Goal: Check status: Check status

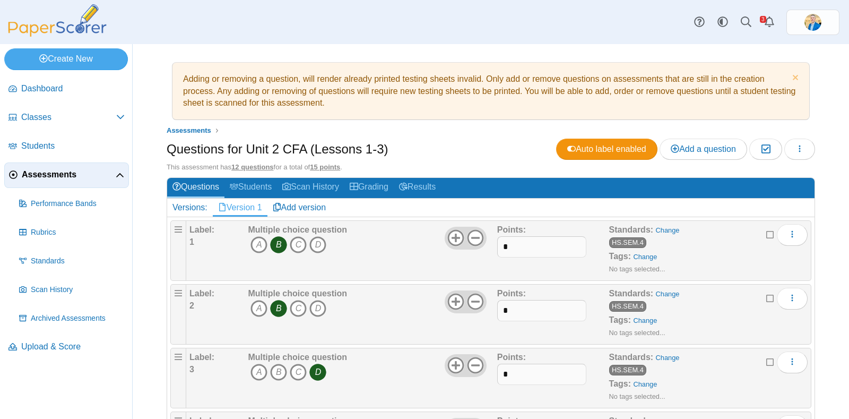
click at [40, 172] on span "Assessments" at bounding box center [69, 175] width 94 height 12
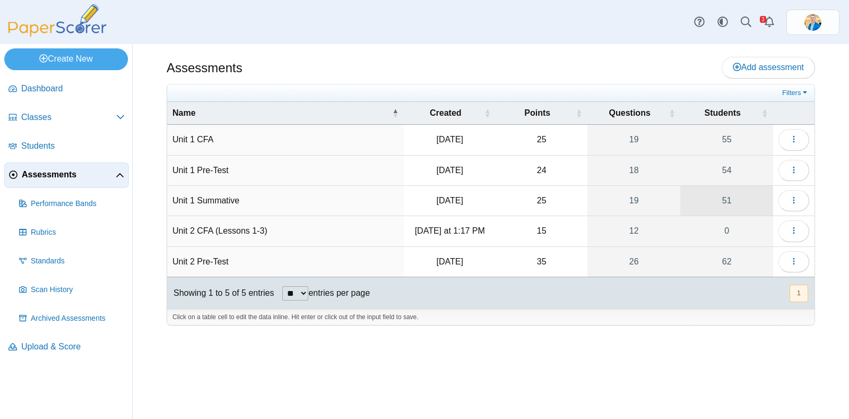
click at [728, 200] on link "51" at bounding box center [727, 201] width 93 height 30
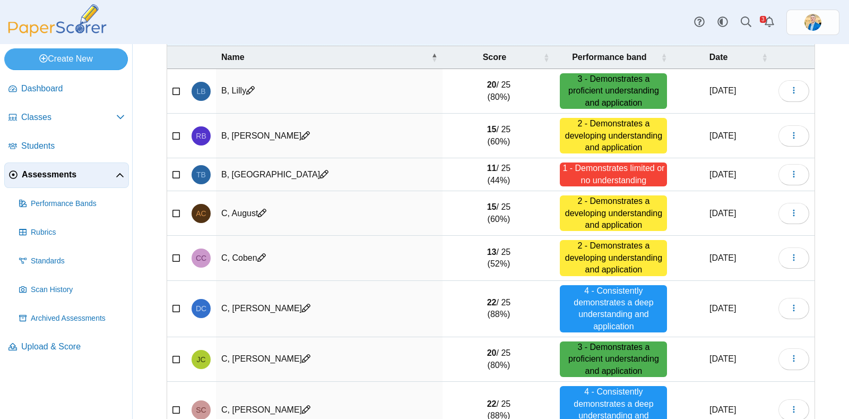
scroll to position [250, 0]
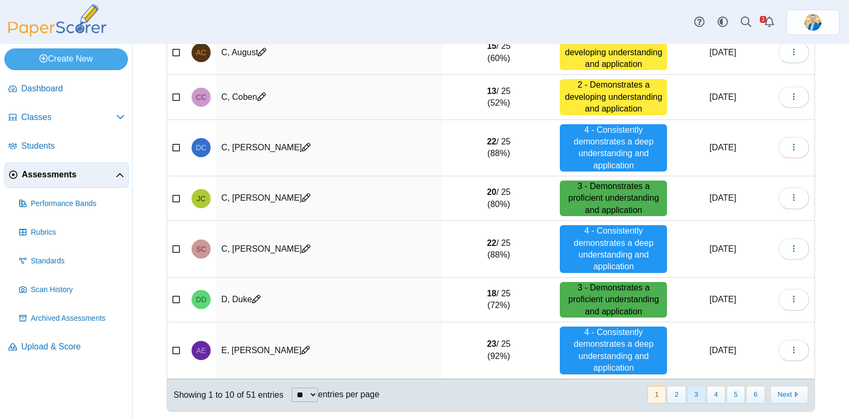
click at [687, 392] on button "3" at bounding box center [696, 395] width 19 height 18
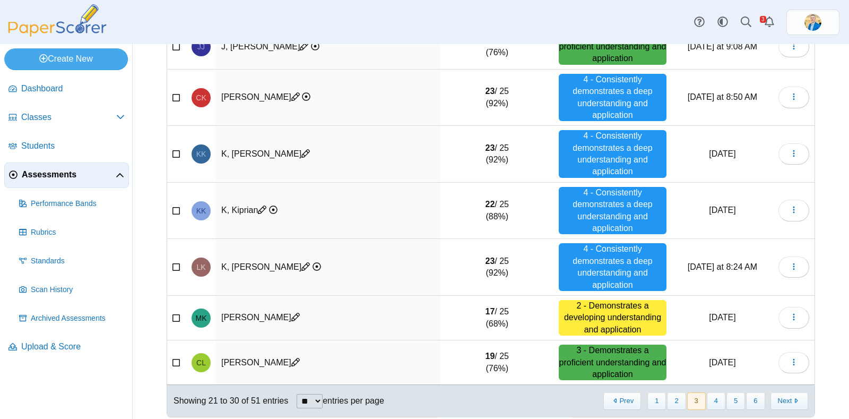
scroll to position [274, 0]
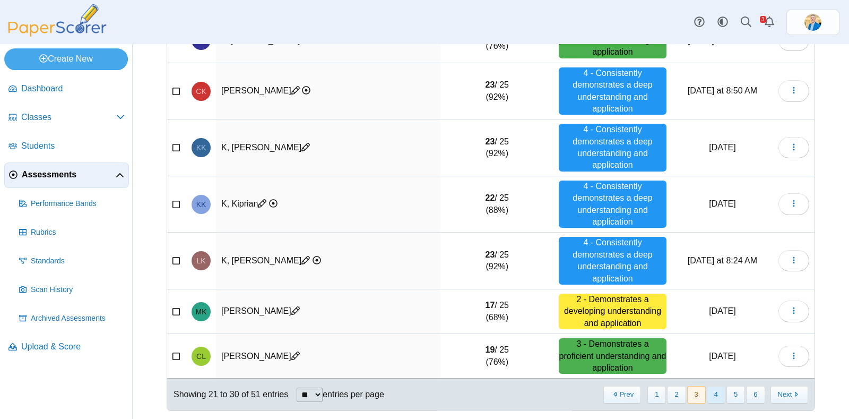
click at [707, 390] on button "4" at bounding box center [716, 395] width 19 height 18
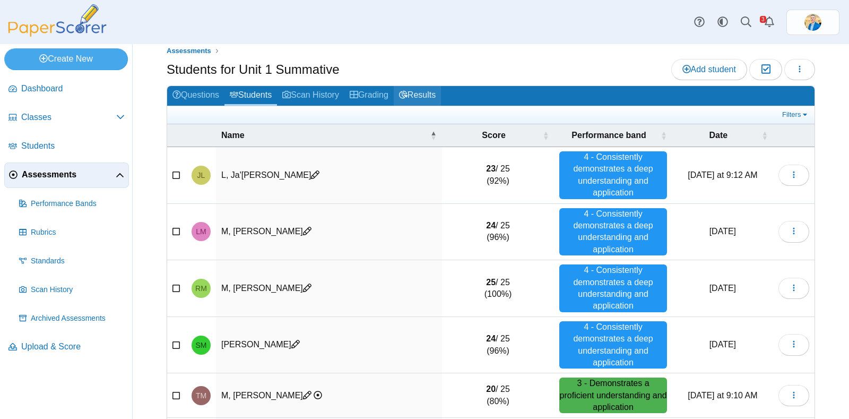
scroll to position [0, 0]
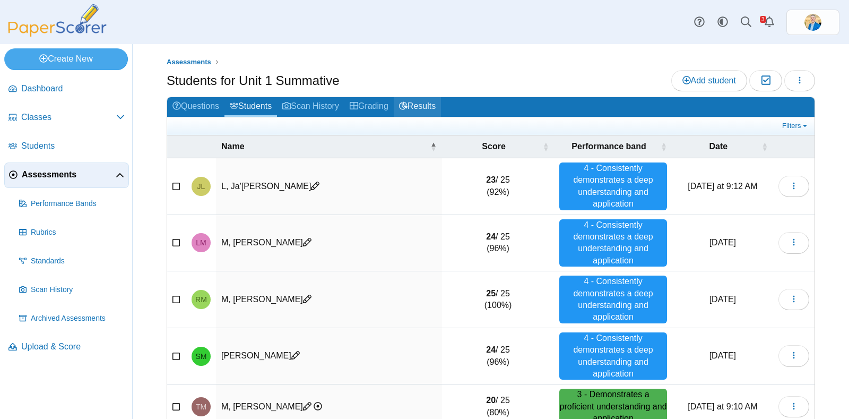
click at [423, 107] on link "Results" at bounding box center [417, 107] width 47 height 20
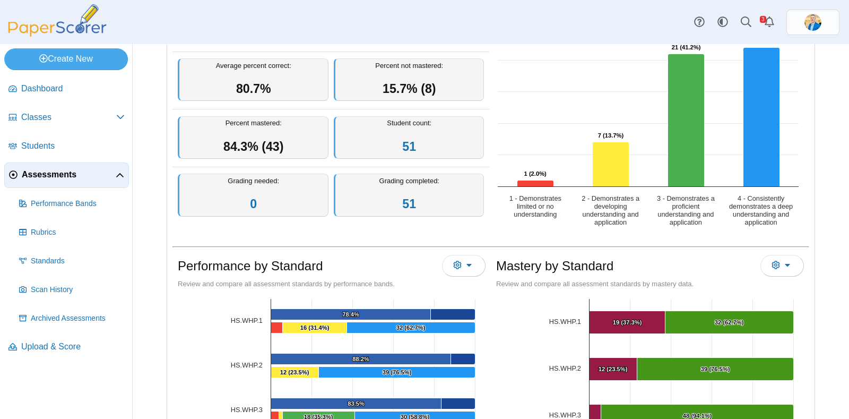
scroll to position [398, 0]
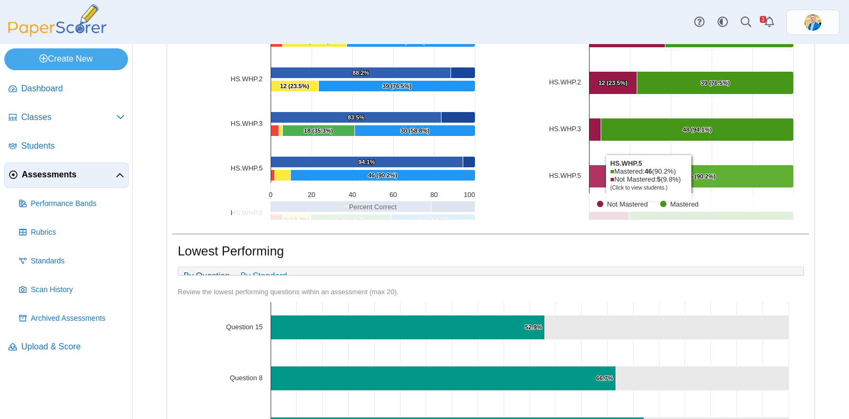
click at [690, 176] on text "46 (90.2%) ​ 46 (90.2%)" at bounding box center [701, 176] width 29 height 6
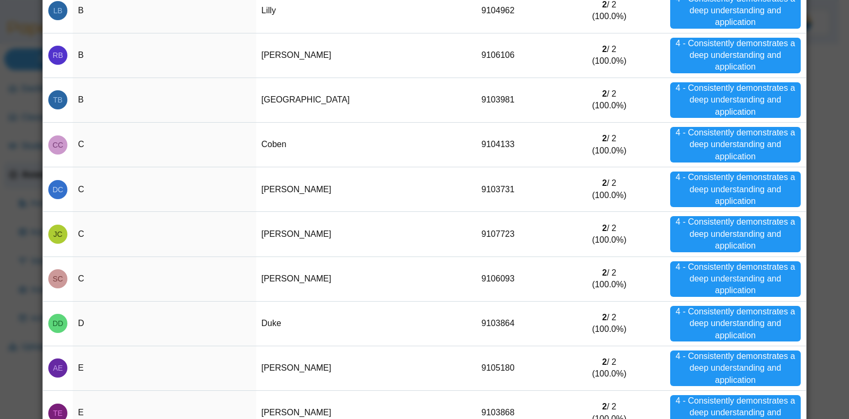
scroll to position [179, 0]
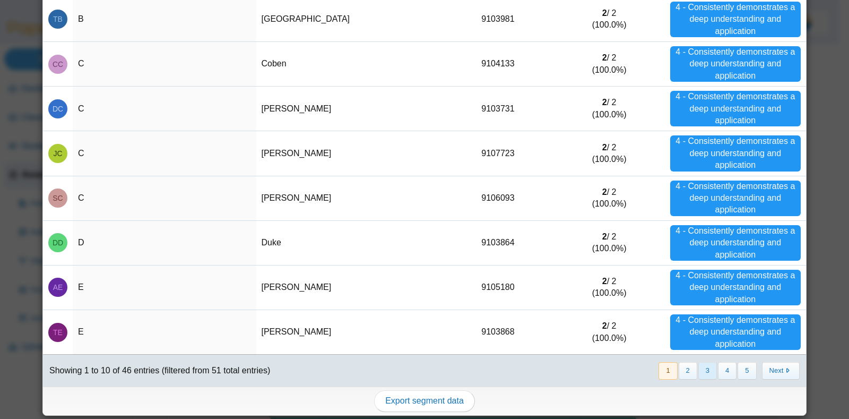
click at [704, 373] on button "3" at bounding box center [708, 371] width 19 height 18
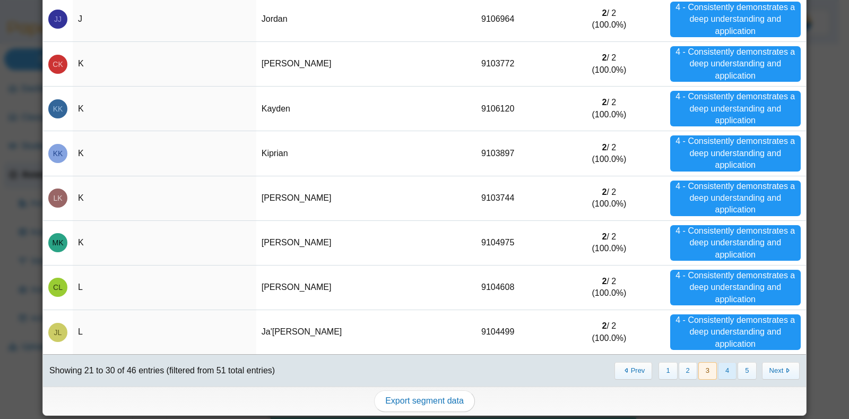
click at [724, 368] on button "4" at bounding box center [727, 371] width 19 height 18
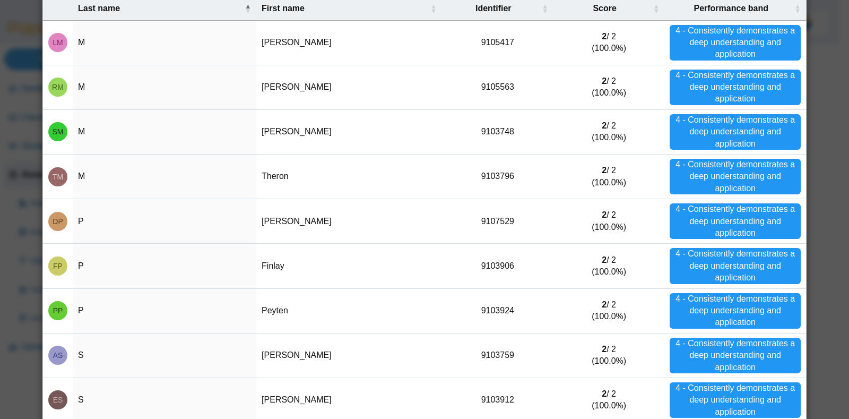
scroll to position [0, 0]
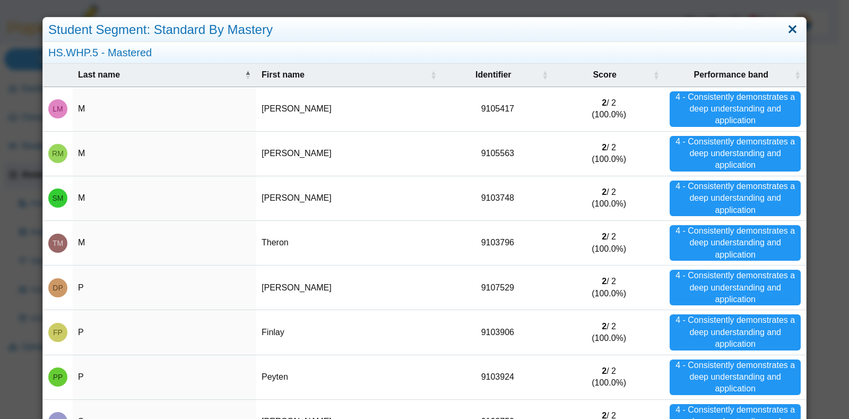
click at [790, 33] on link "Close" at bounding box center [793, 30] width 16 height 18
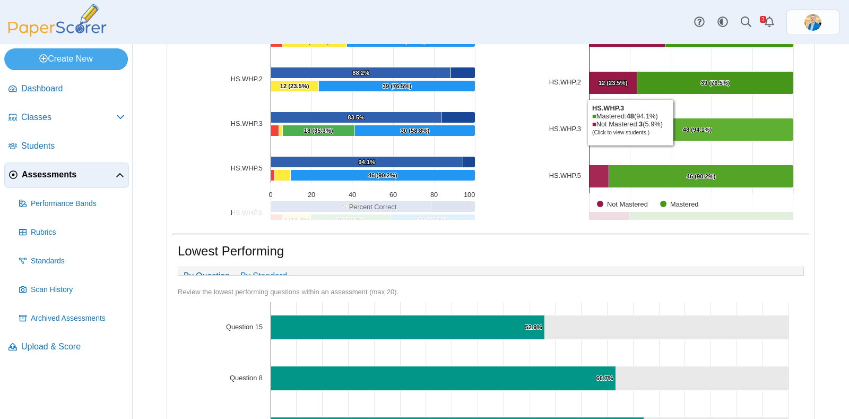
click at [672, 121] on Mastered "[object Object], 48. Mastered." at bounding box center [697, 129] width 193 height 23
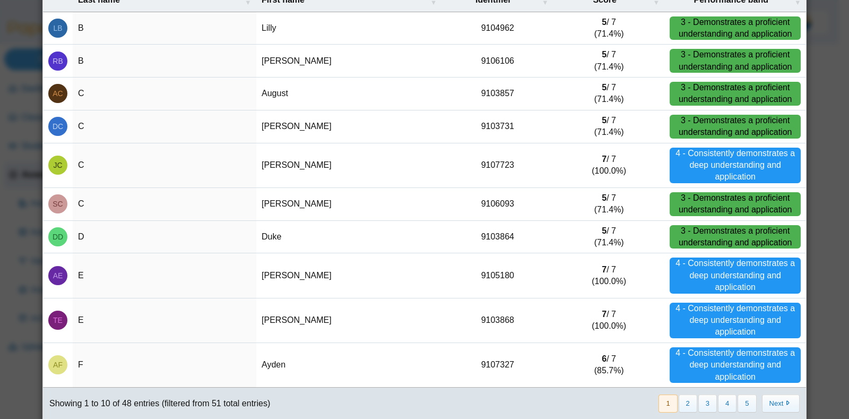
scroll to position [108, 0]
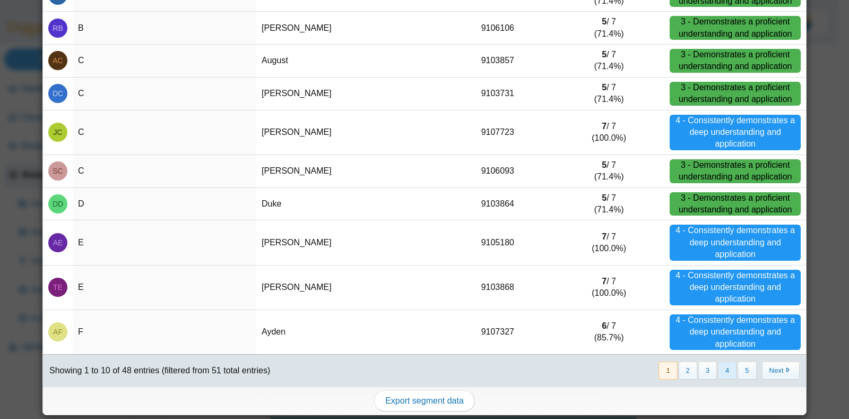
click at [718, 370] on button "4" at bounding box center [727, 371] width 19 height 18
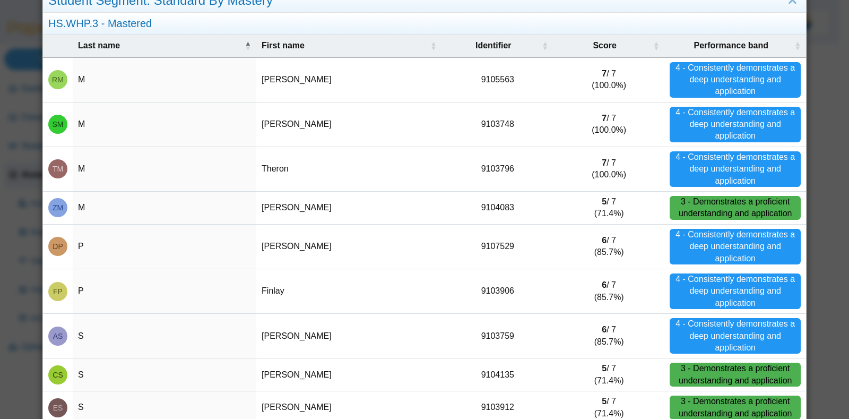
scroll to position [0, 0]
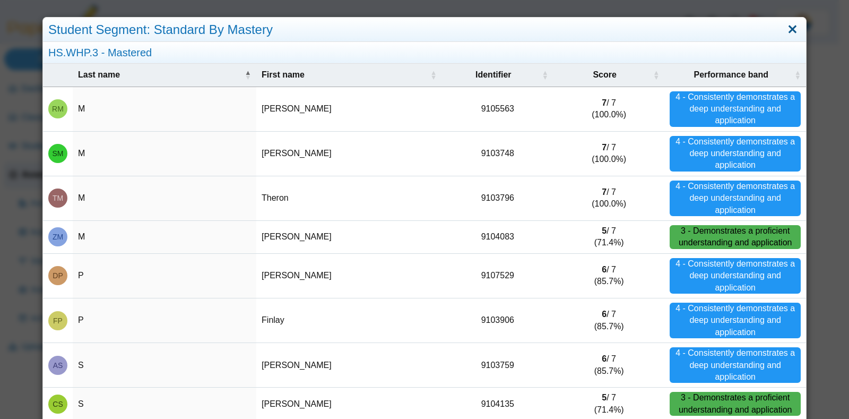
click at [785, 29] on link "Close" at bounding box center [793, 30] width 16 height 18
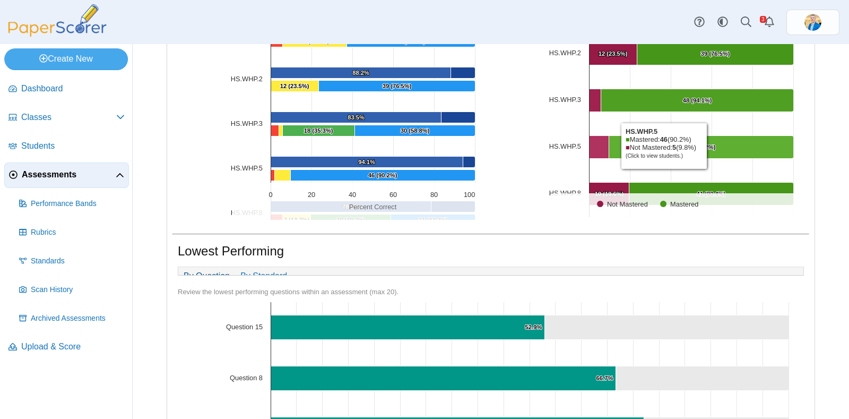
scroll to position [53, 0]
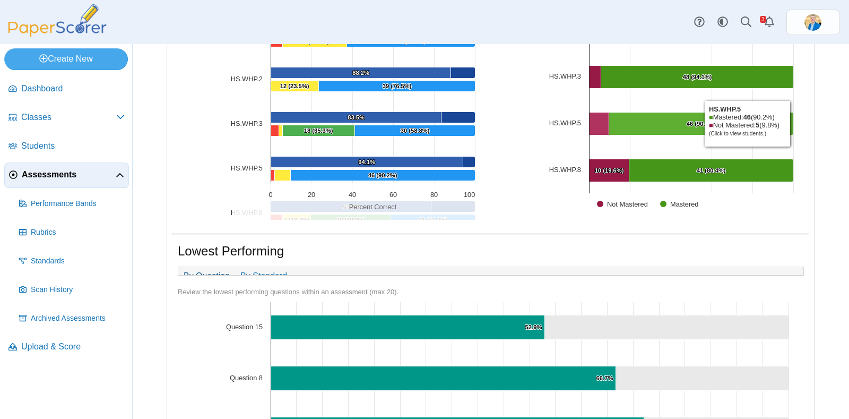
click at [697, 167] on text "41 (80.4%) ​ 41 (80.4%)" at bounding box center [711, 170] width 29 height 6
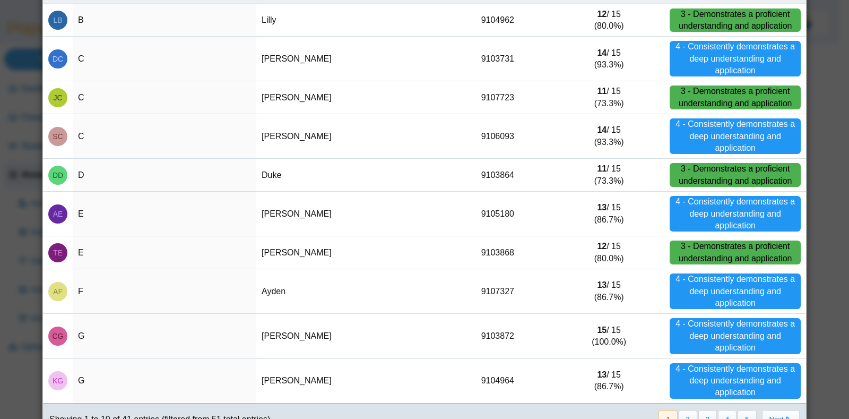
scroll to position [131, 0]
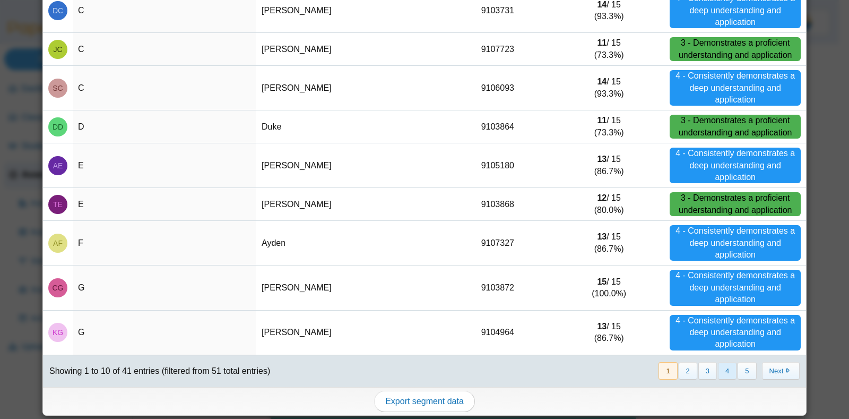
click at [719, 369] on button "4" at bounding box center [727, 371] width 19 height 18
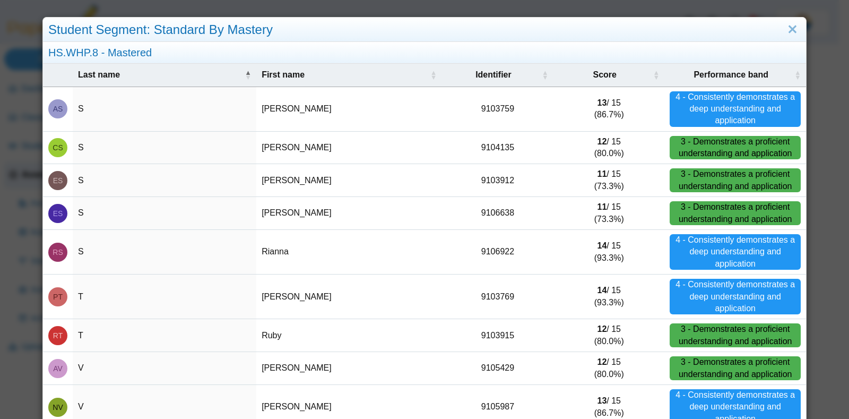
scroll to position [108, 0]
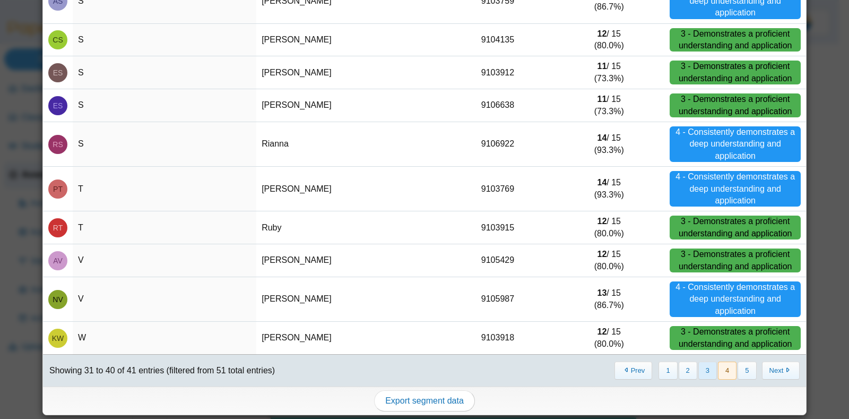
click at [699, 369] on button "3" at bounding box center [708, 371] width 19 height 18
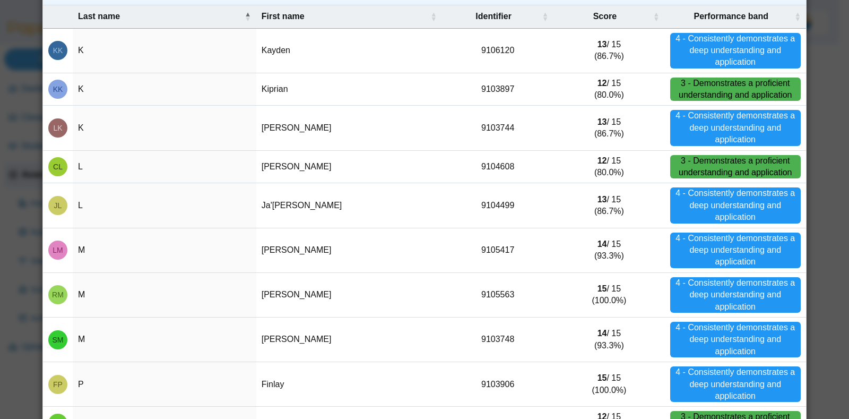
scroll to position [143, 0]
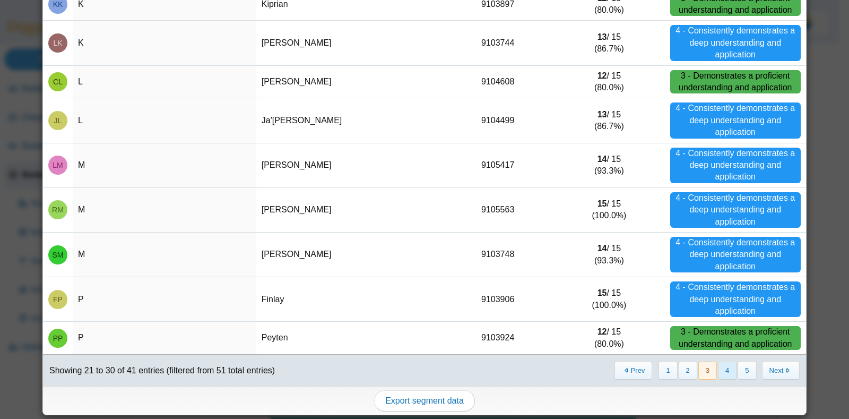
click at [718, 370] on button "4" at bounding box center [727, 371] width 19 height 18
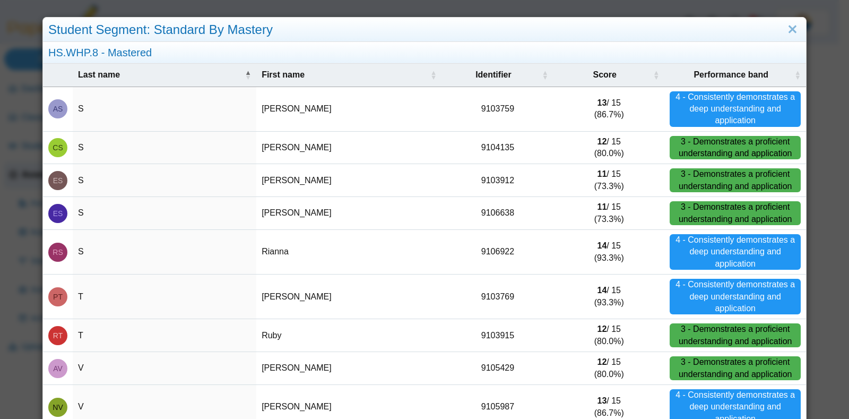
scroll to position [108, 0]
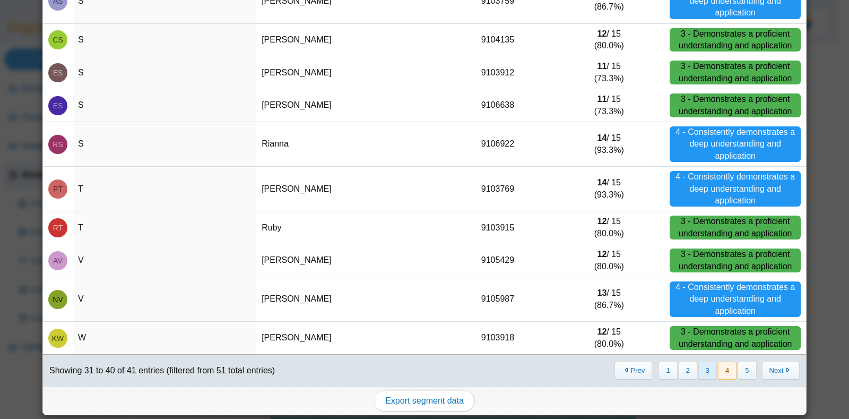
click at [699, 367] on button "3" at bounding box center [708, 371] width 19 height 18
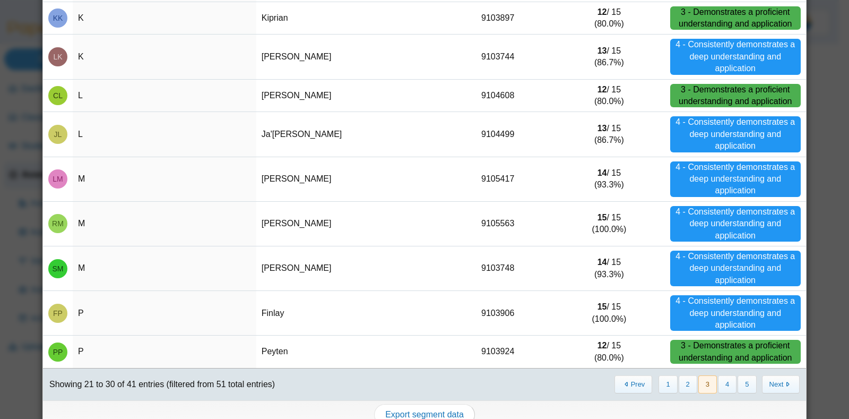
scroll to position [0, 0]
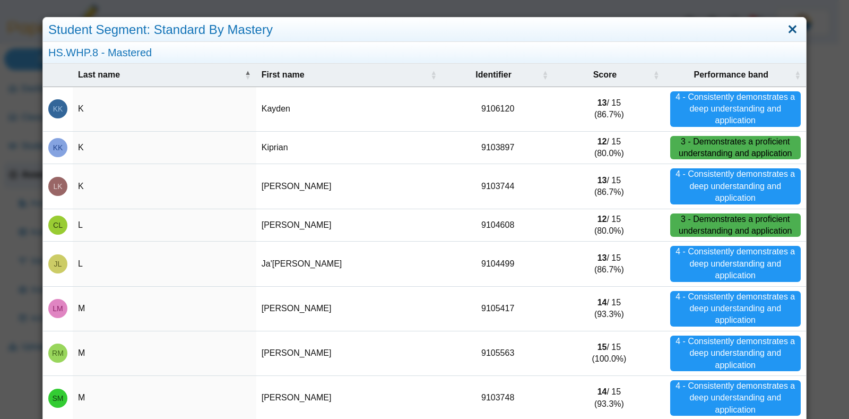
click at [785, 28] on link "Close" at bounding box center [793, 30] width 16 height 18
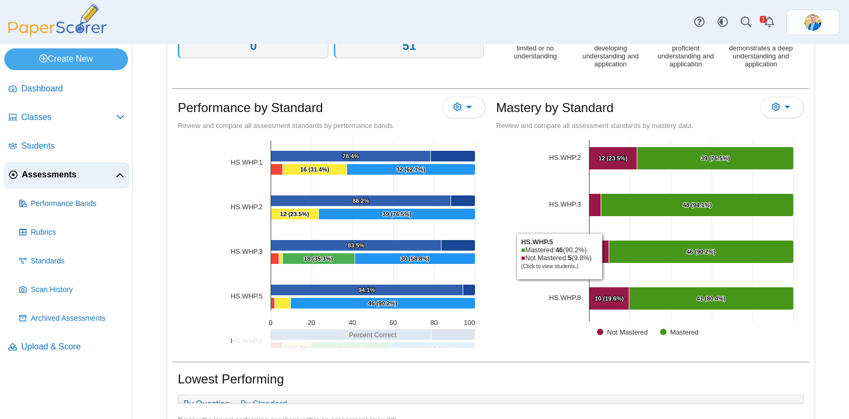
scroll to position [265, 0]
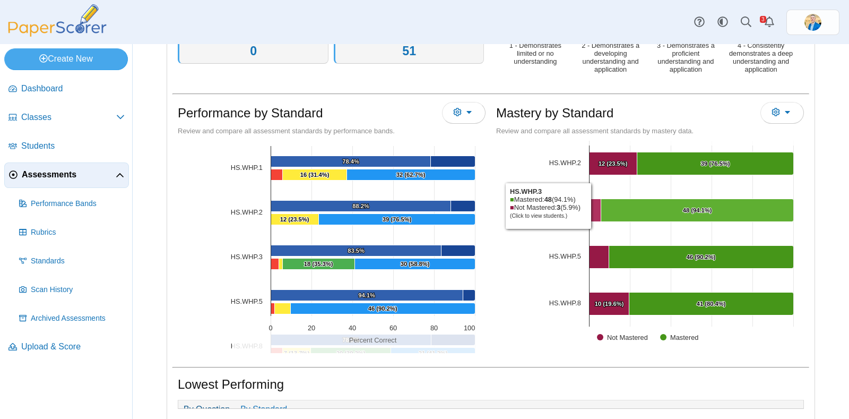
click at [590, 203] on Mastered "[object Object], 3. Not Mastered." at bounding box center [596, 210] width 12 height 23
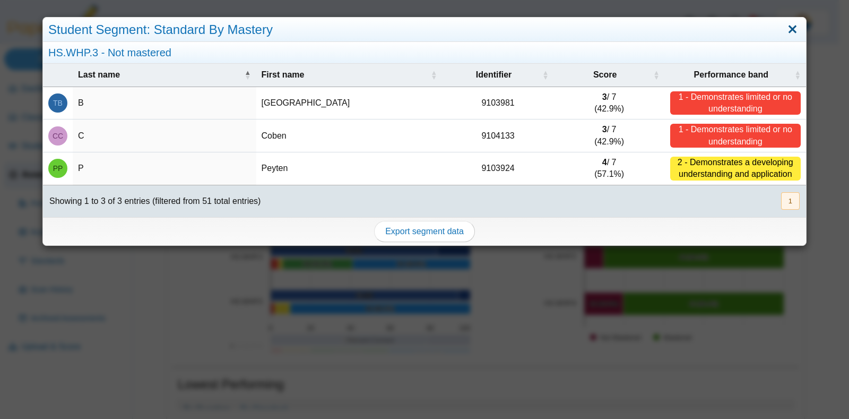
click at [785, 28] on link "Close" at bounding box center [793, 30] width 16 height 18
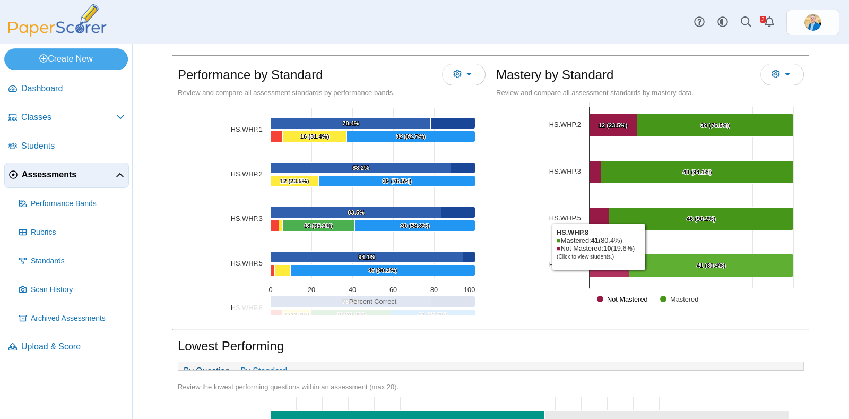
scroll to position [332, 0]
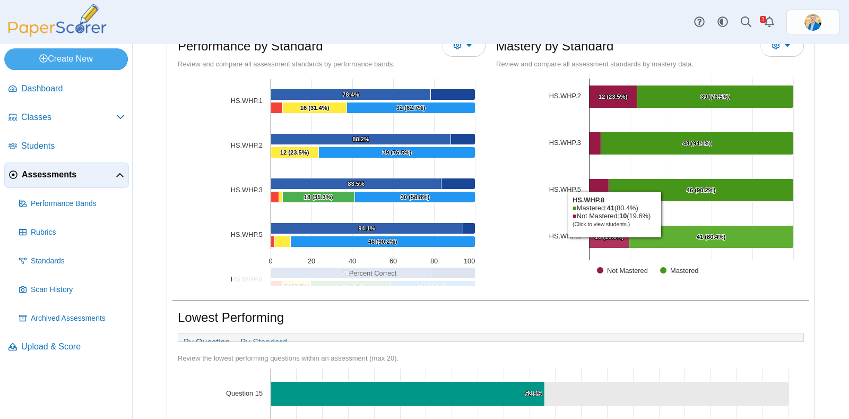
click at [609, 238] on Mastered "[object Object], 10. Not Mastered." at bounding box center [610, 237] width 40 height 23
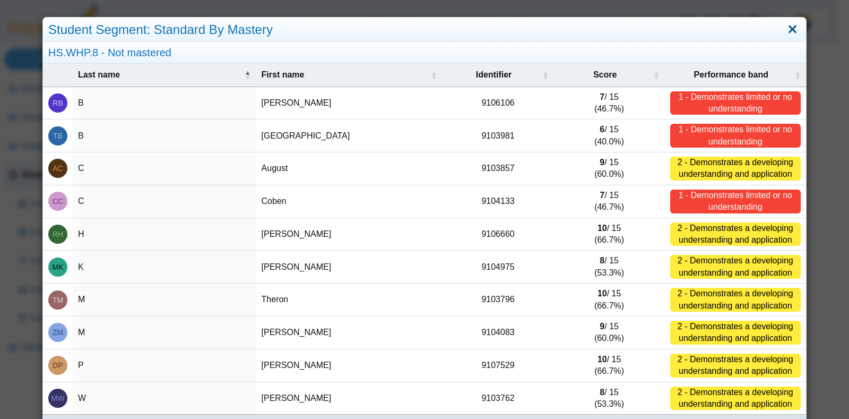
click at [786, 30] on link "Close" at bounding box center [793, 30] width 16 height 18
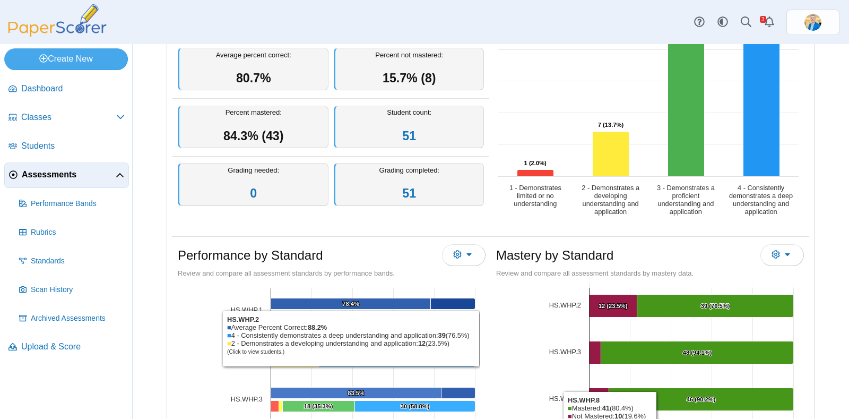
scroll to position [0, 0]
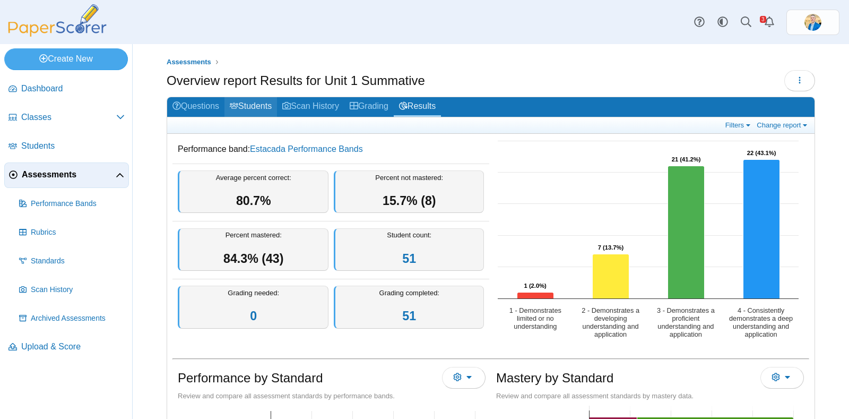
click at [247, 100] on link "Students" at bounding box center [251, 107] width 53 height 20
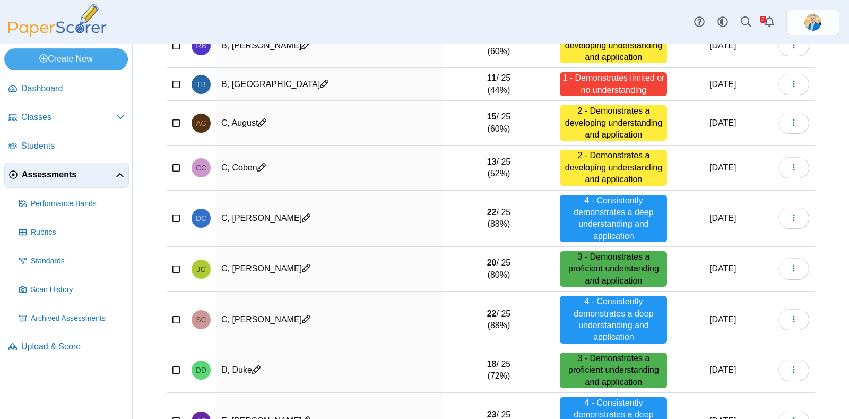
scroll to position [250, 0]
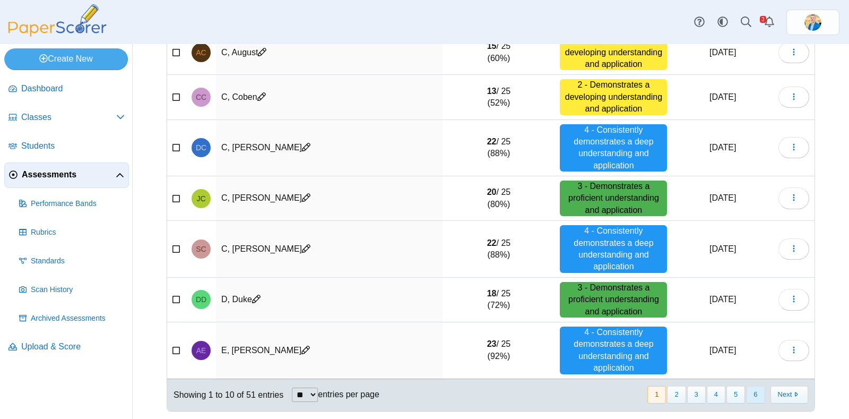
click at [746, 388] on button "6" at bounding box center [755, 395] width 19 height 18
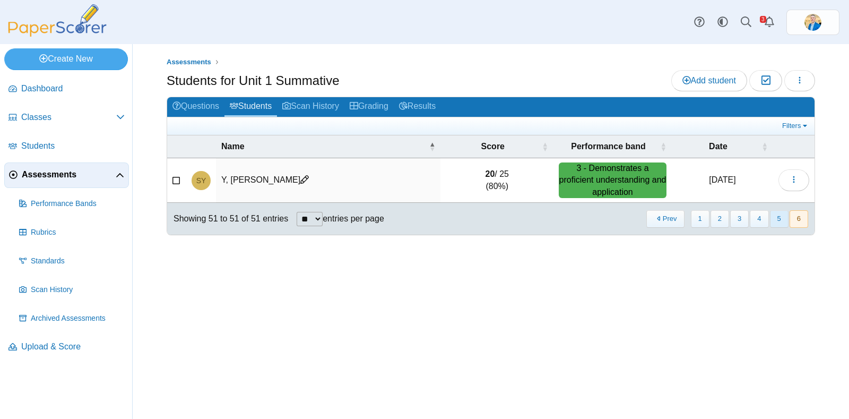
click at [782, 219] on button "5" at bounding box center [779, 219] width 19 height 18
